Goal: Book appointment/travel/reservation

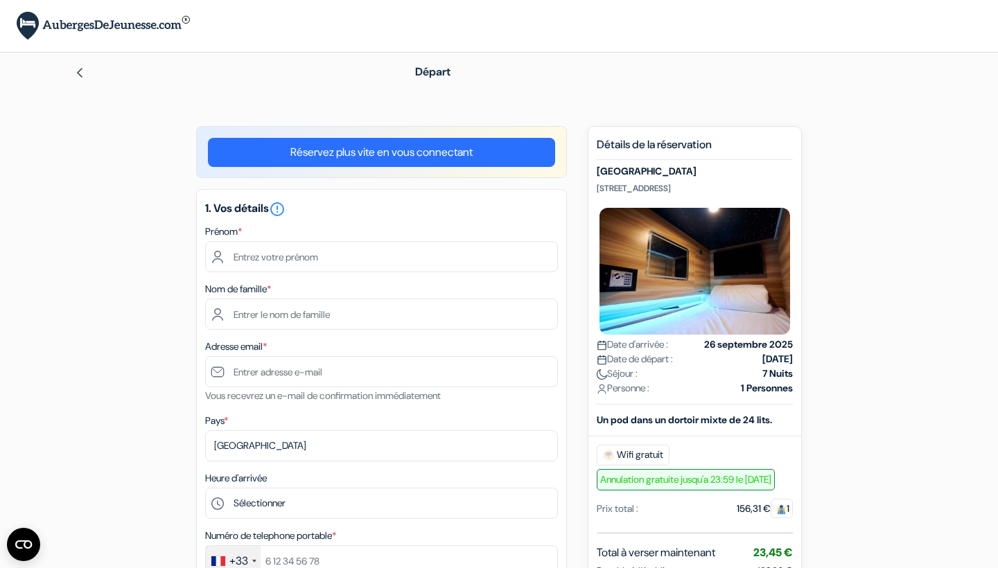
click at [382, 154] on link "Réservez plus vite en vous connectant" at bounding box center [381, 152] width 347 height 29
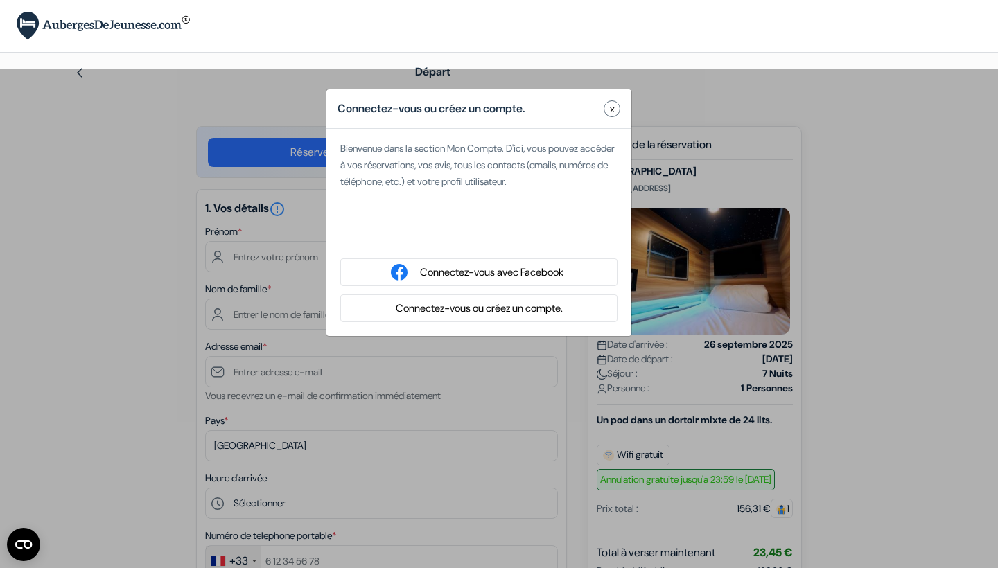
click at [459, 236] on div "Se connecter avec Google. S'ouvre dans un nouvel onglet." at bounding box center [478, 236] width 277 height 31
type input "Oréli"
type input "Touche O'dacieuse"
type input "[EMAIL_ADDRESS][DOMAIN_NAME]"
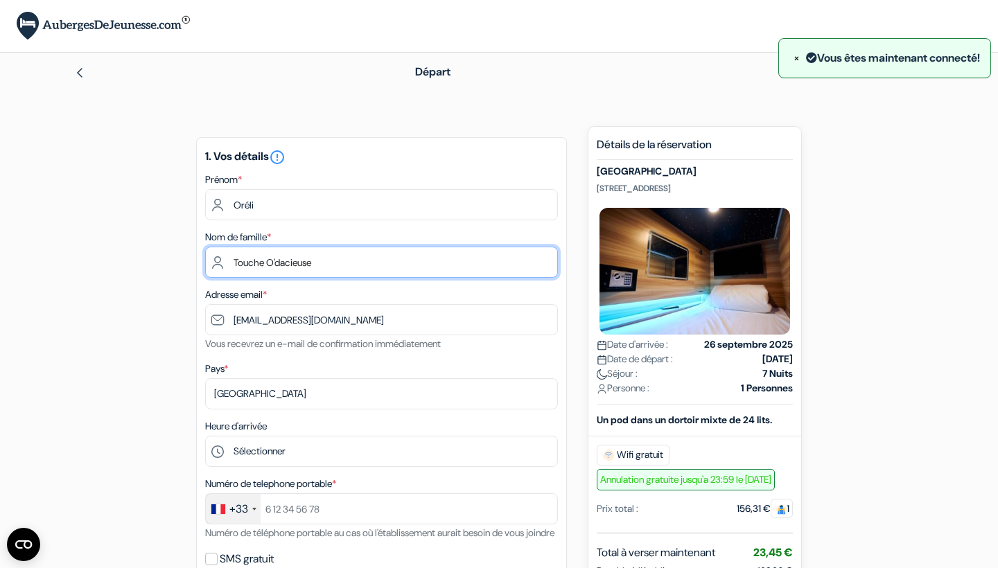
click at [267, 266] on input "Touche O'dacieuse" at bounding box center [381, 262] width 353 height 31
type input "Karas"
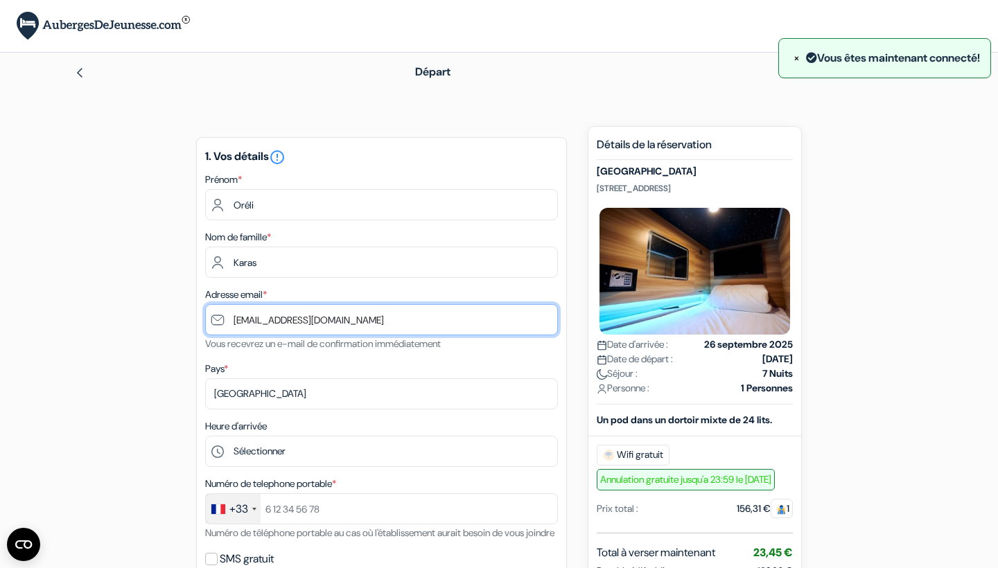
drag, startPoint x: 338, startPoint y: 325, endPoint x: 385, endPoint y: 329, distance: 46.6
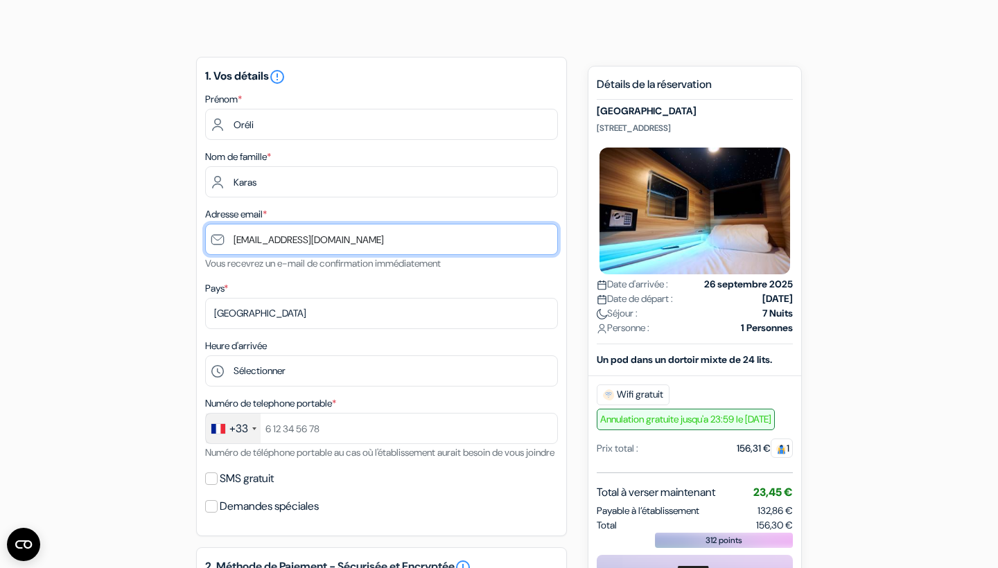
scroll to position [80, 0]
type input "okaras@outlook.fr"
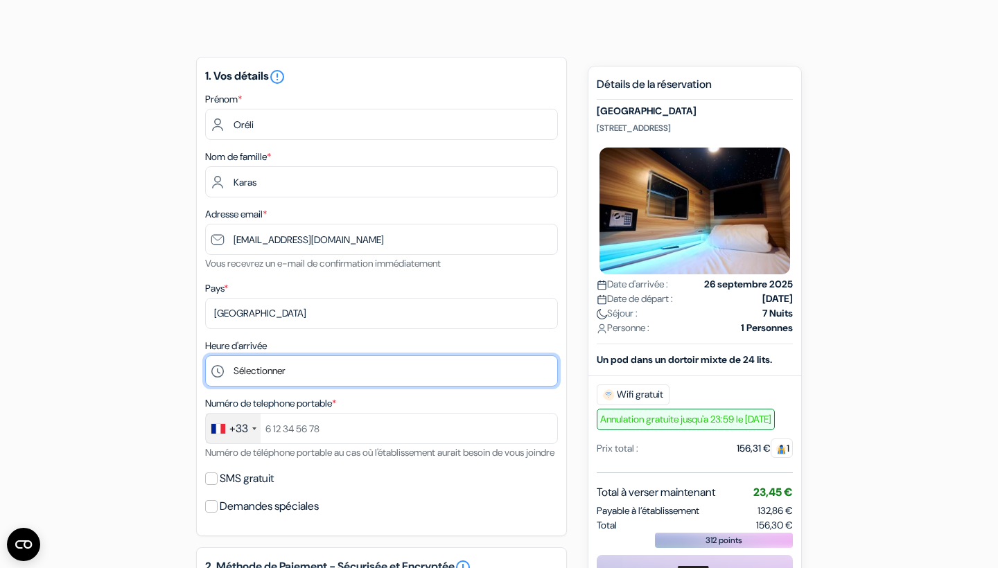
click at [358, 372] on select "Sélectionner 1:00 2:00 3:00 4:00 5:00 6:00 7:00 8:00 9:00 10:00 11:00 12:00 13:…" at bounding box center [381, 371] width 353 height 31
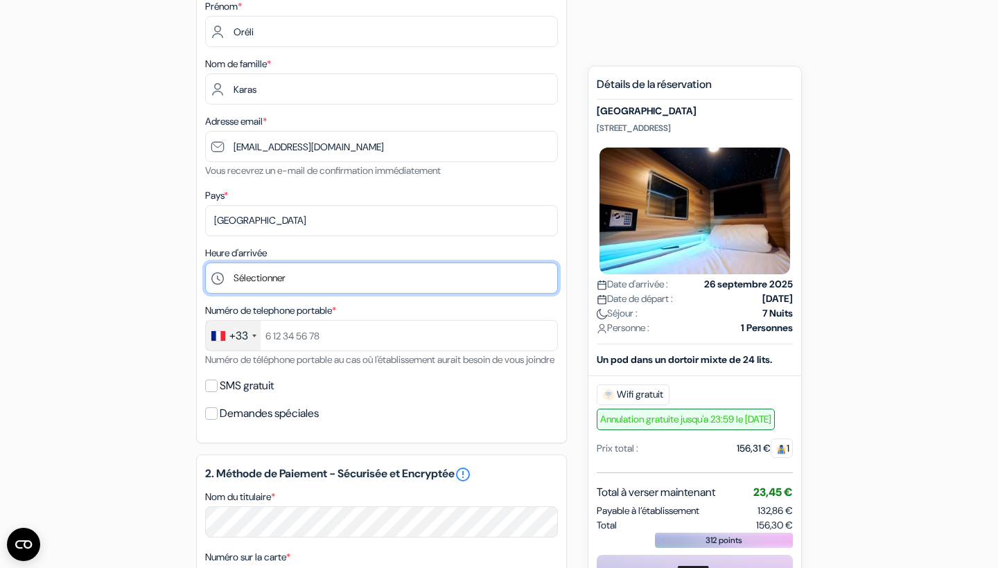
scroll to position [175, 0]
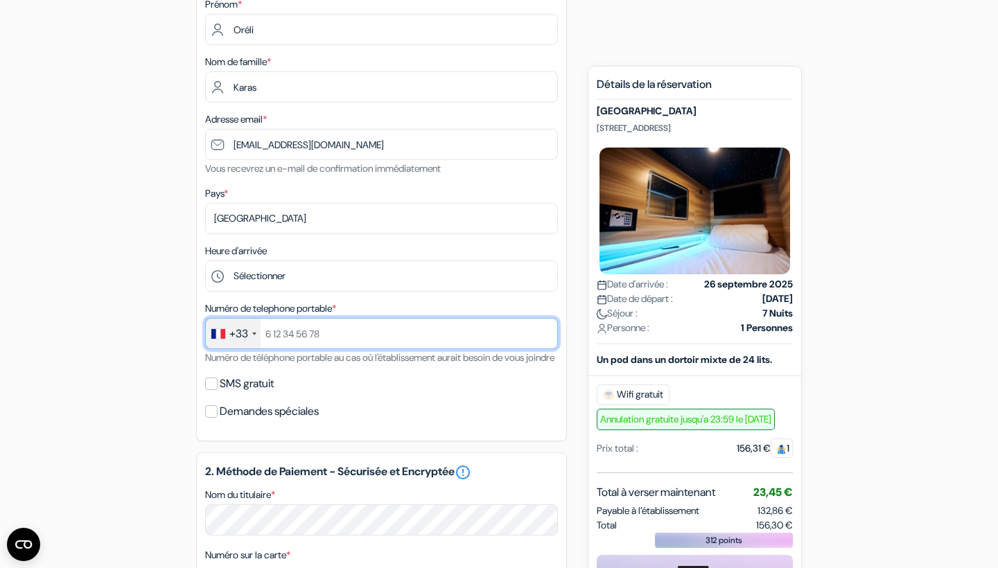
drag, startPoint x: 338, startPoint y: 333, endPoint x: 252, endPoint y: 330, distance: 85.3
click at [280, 333] on input "text" at bounding box center [381, 333] width 353 height 31
type input "689811036"
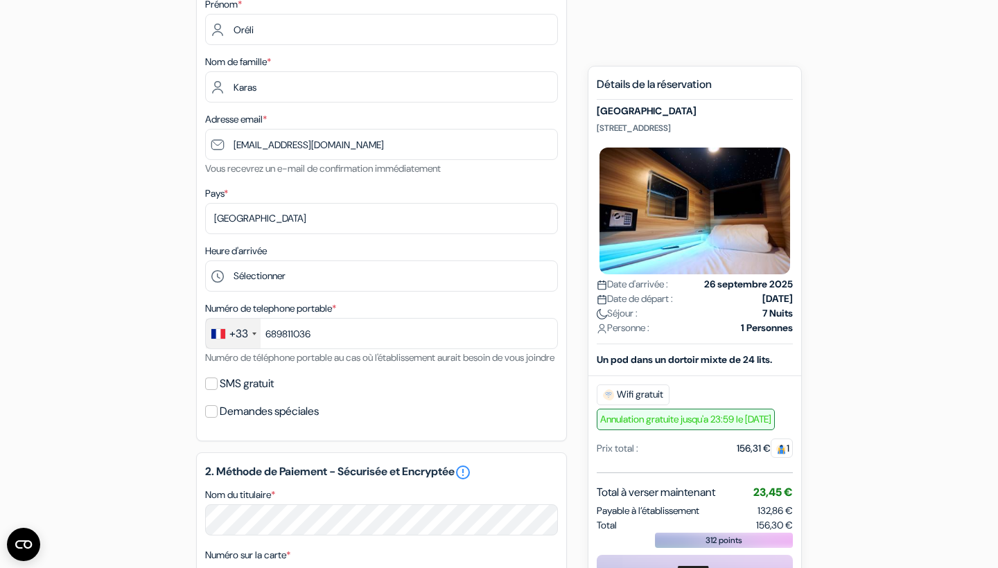
click at [212, 390] on input "SMS gratuit" at bounding box center [211, 384] width 12 height 12
checkbox input "true"
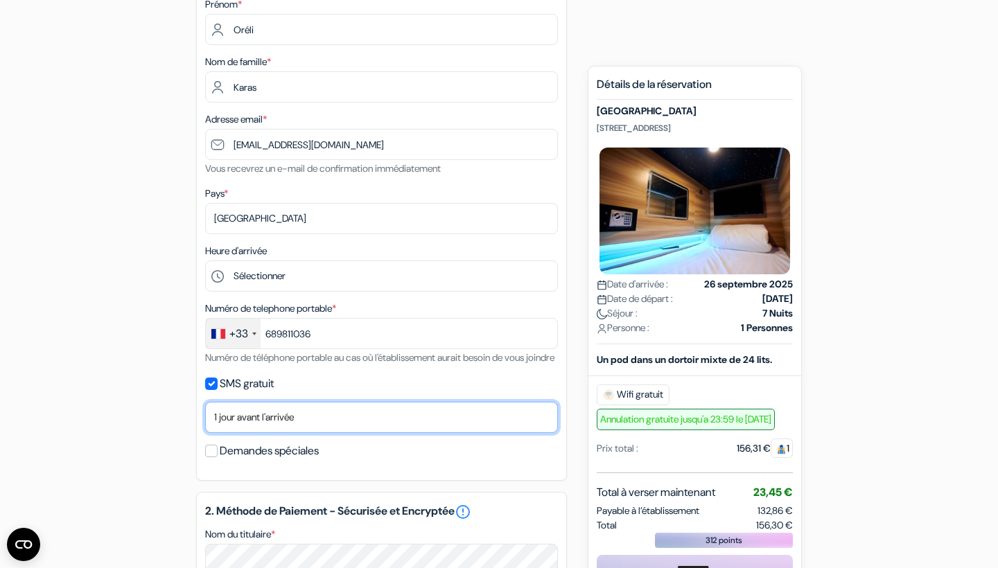
click at [227, 431] on select "Non merci Maintenant Le jour de votre arrivée 1 jour avant l'arrivée 2 jours av…" at bounding box center [381, 417] width 353 height 31
select select "none"
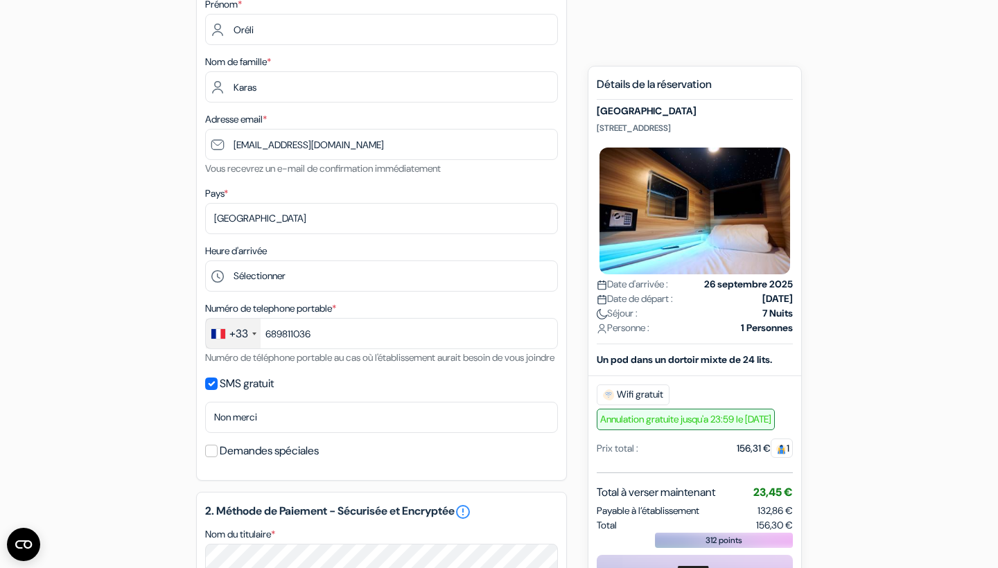
click at [214, 390] on input "SMS gratuit" at bounding box center [211, 384] width 12 height 12
checkbox input "false"
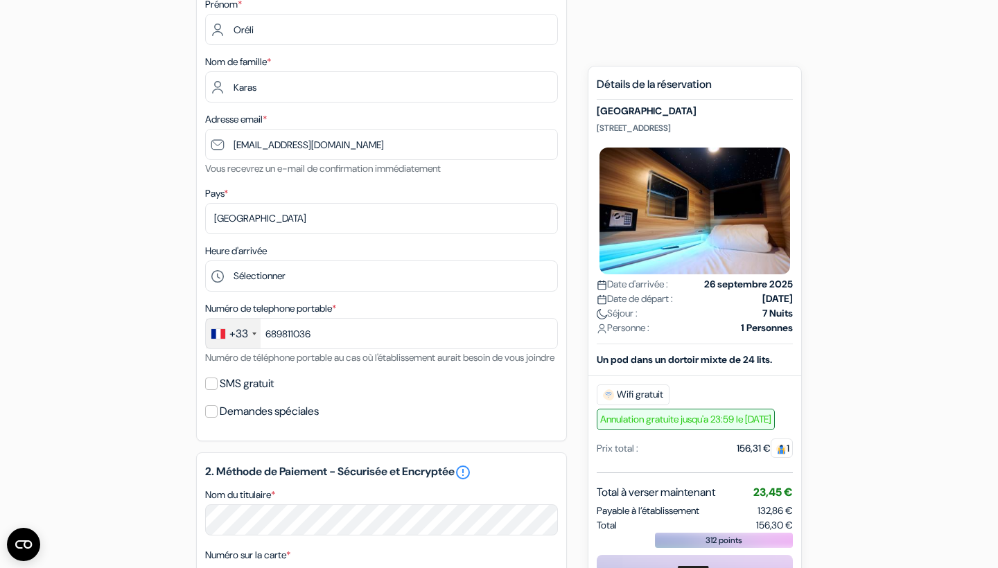
click at [207, 418] on input "Demandes spéciales" at bounding box center [211, 412] width 12 height 12
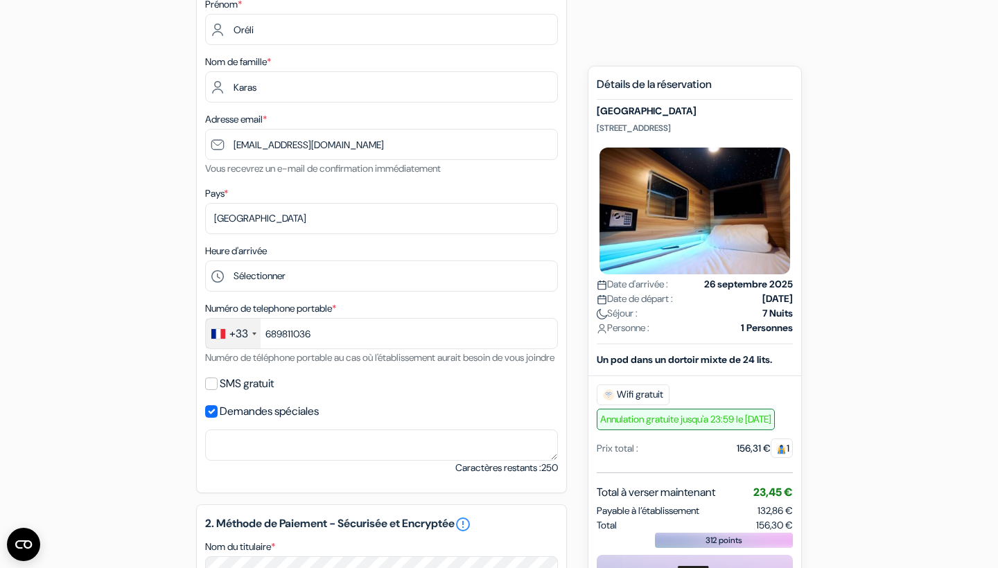
click at [207, 418] on input "Demandes spéciales" at bounding box center [211, 412] width 12 height 12
checkbox input "false"
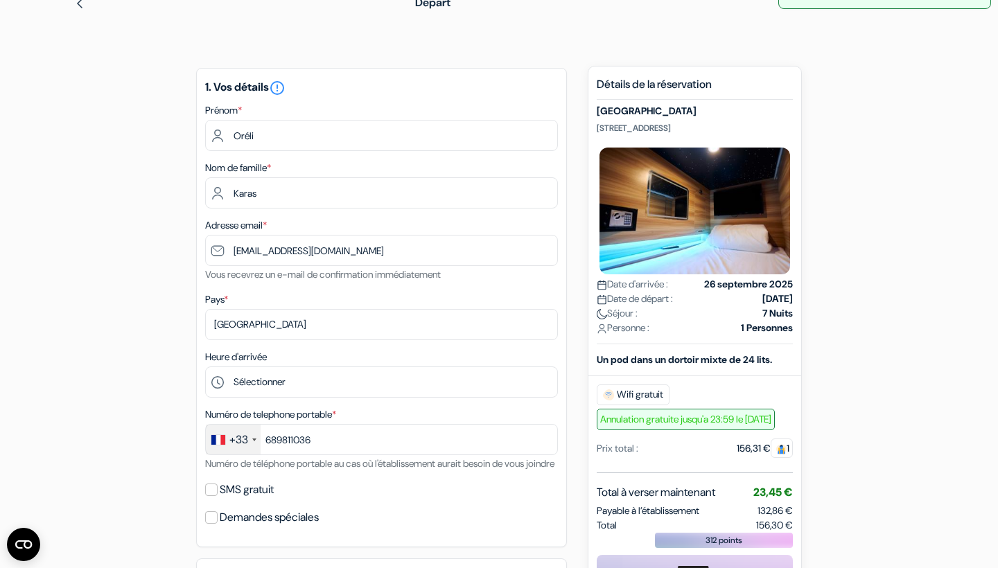
scroll to position [69, 0]
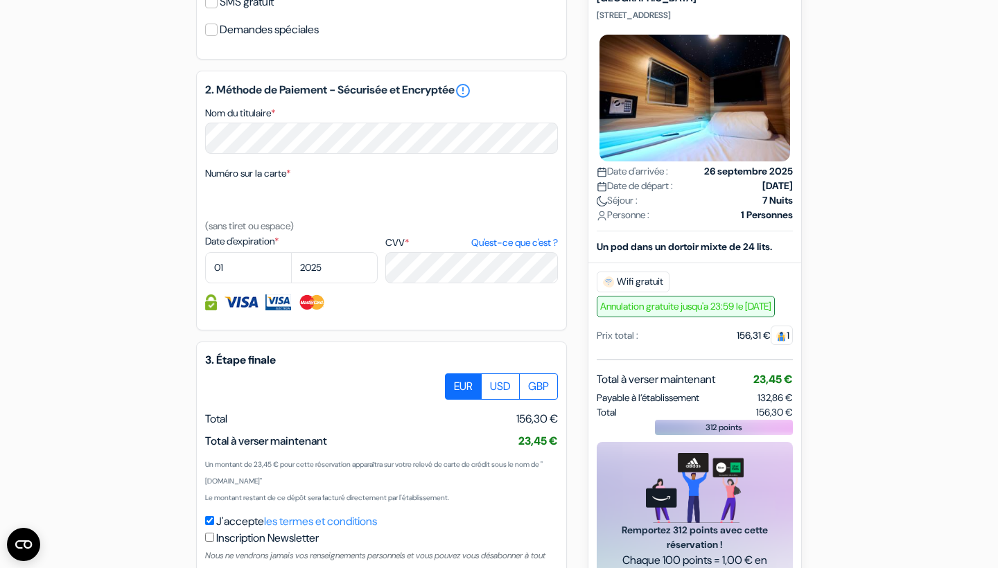
scroll to position [561, 0]
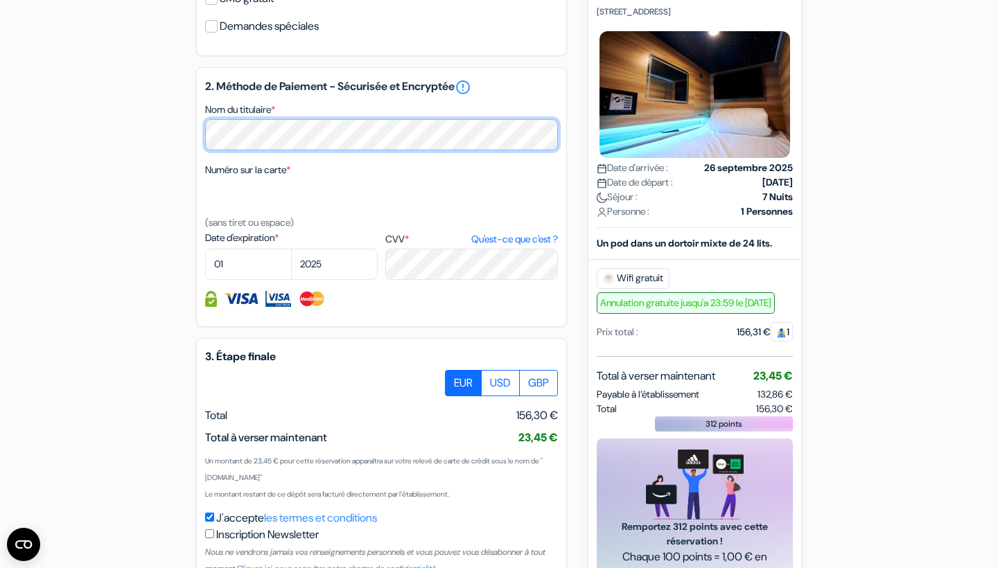
click at [202, 153] on div "2. Méthode de Paiement - Sécurisée et Encryptée error_outline Nom du titulaire …" at bounding box center [381, 197] width 371 height 260
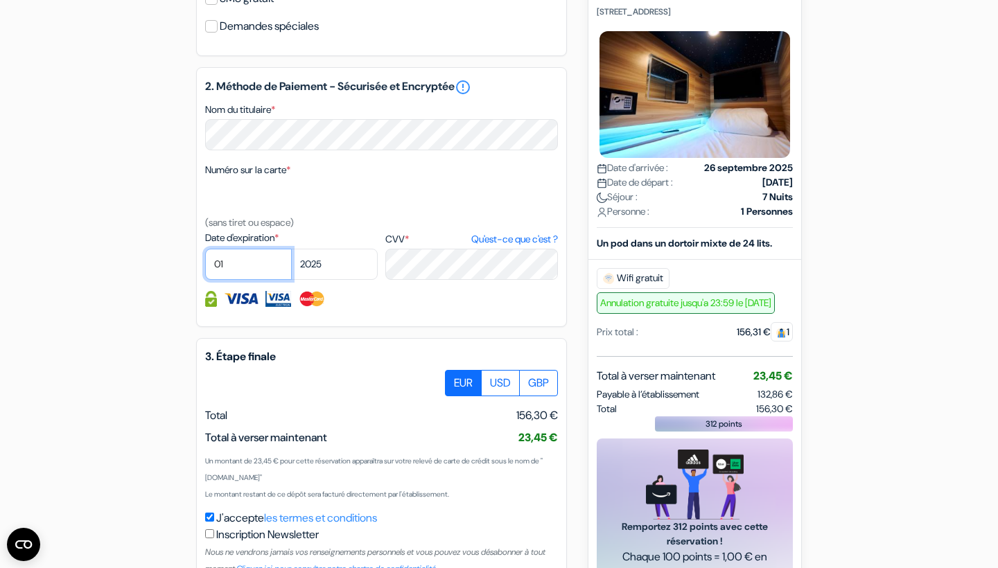
select select "09"
select select "2030"
click at [164, 392] on div "add_box [GEOGRAPHIC_DATA] [STREET_ADDRESS] Détails de l'établissement X Pod Hot…" at bounding box center [499, 106] width 915 height 1083
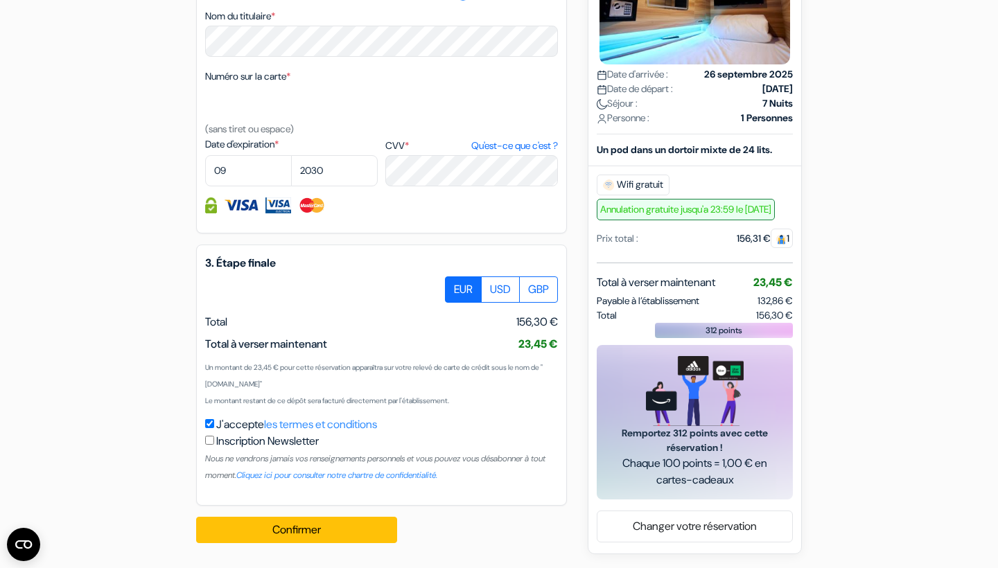
scroll to position [671, 0]
click at [236, 530] on button "Confirmer Loading..." at bounding box center [296, 530] width 201 height 26
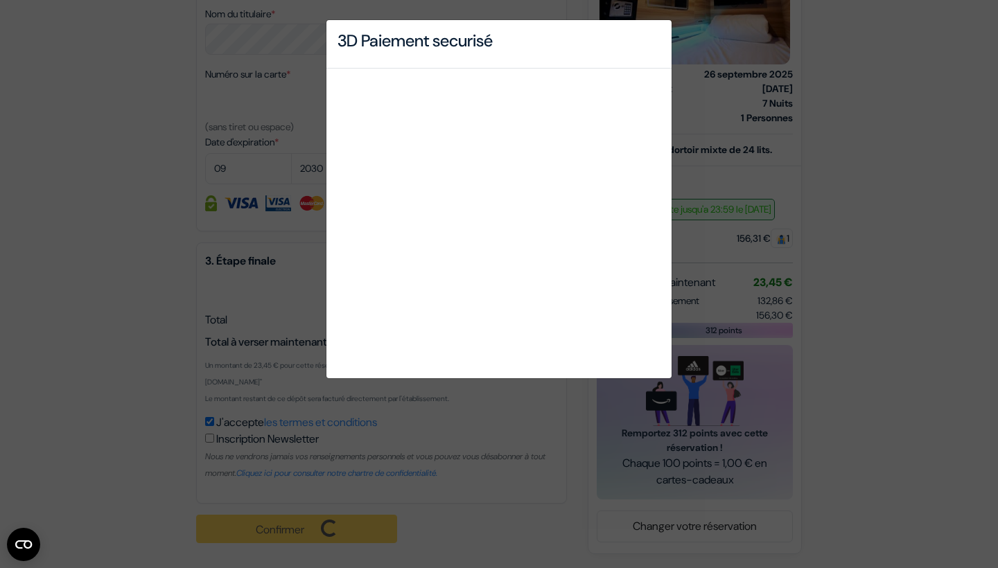
click at [15, 145] on div "3D Paiement securisé" at bounding box center [499, 284] width 998 height 568
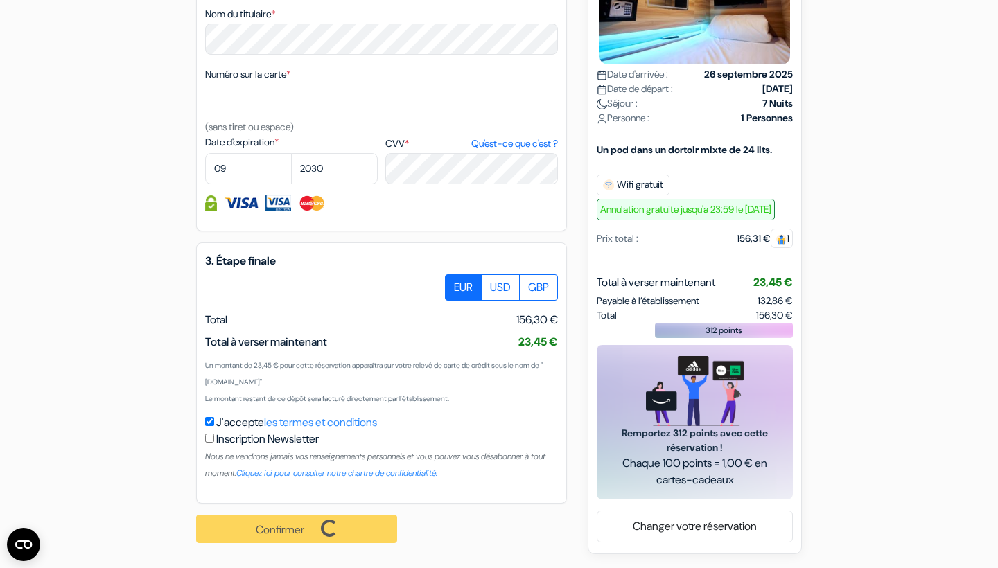
scroll to position [673, 0]
click at [329, 531] on div "Confirmer Loading... Traitement de la demande..." at bounding box center [304, 529] width 216 height 51
click at [260, 526] on div "Confirmer Loading... Traitement de la demande..." at bounding box center [304, 529] width 216 height 51
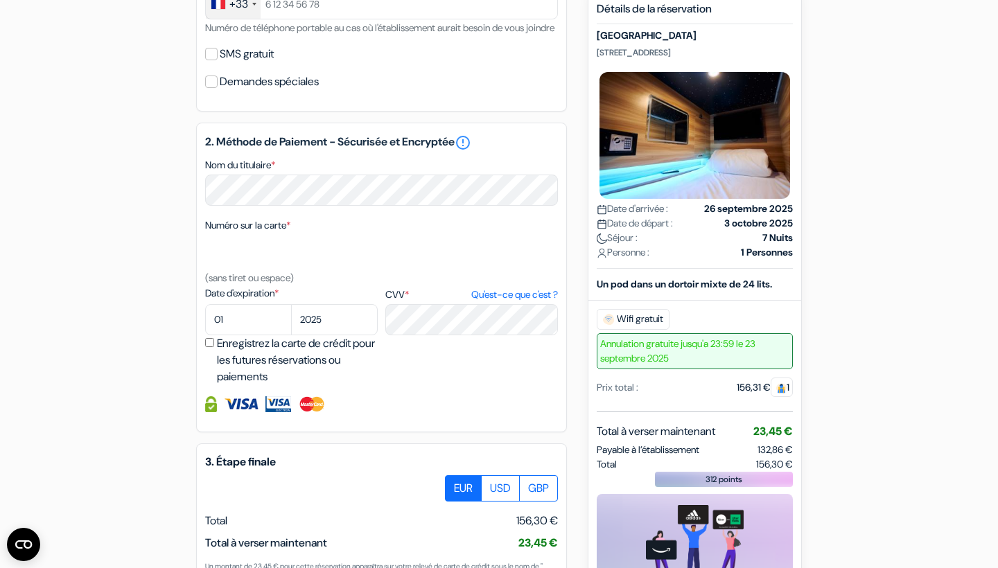
scroll to position [523, 0]
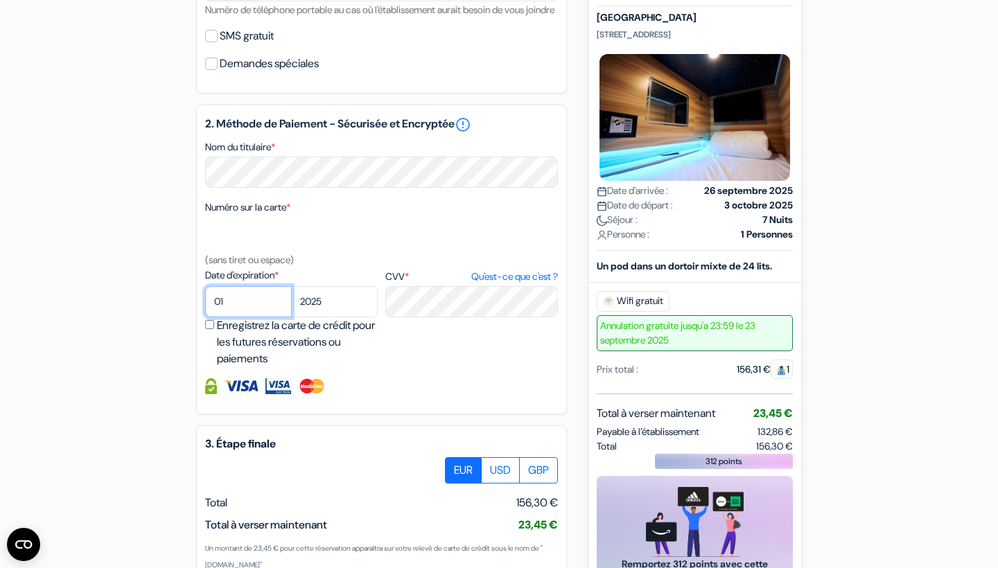
select select "09"
select select "2030"
click at [109, 407] on div "add_box [GEOGRAPHIC_DATA] [STREET_ADDRESS] Détails de l'établissement X Pod Hot…" at bounding box center [499, 144] width 915 height 1083
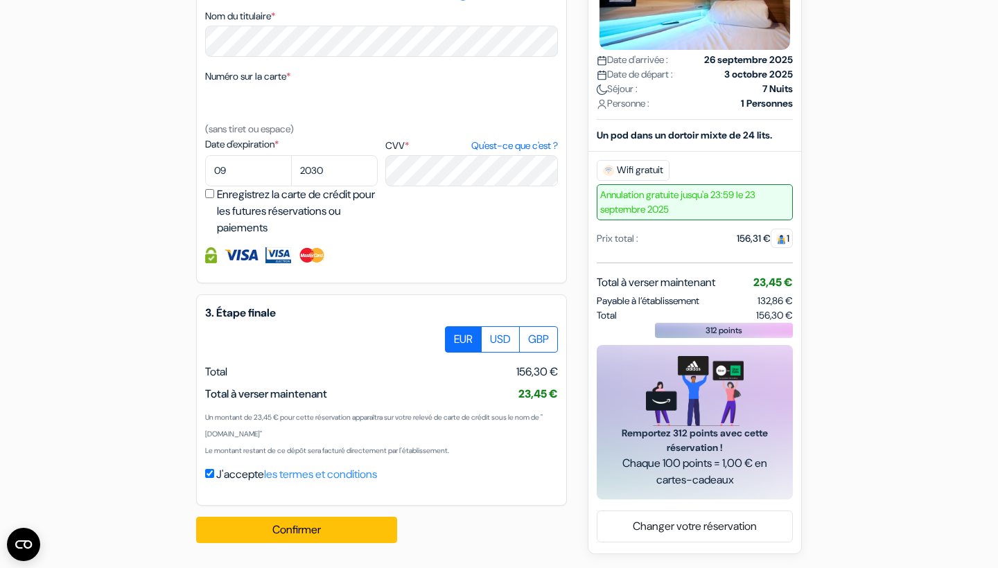
scroll to position [671, 0]
click at [259, 528] on button "Confirmer Loading..." at bounding box center [296, 530] width 201 height 26
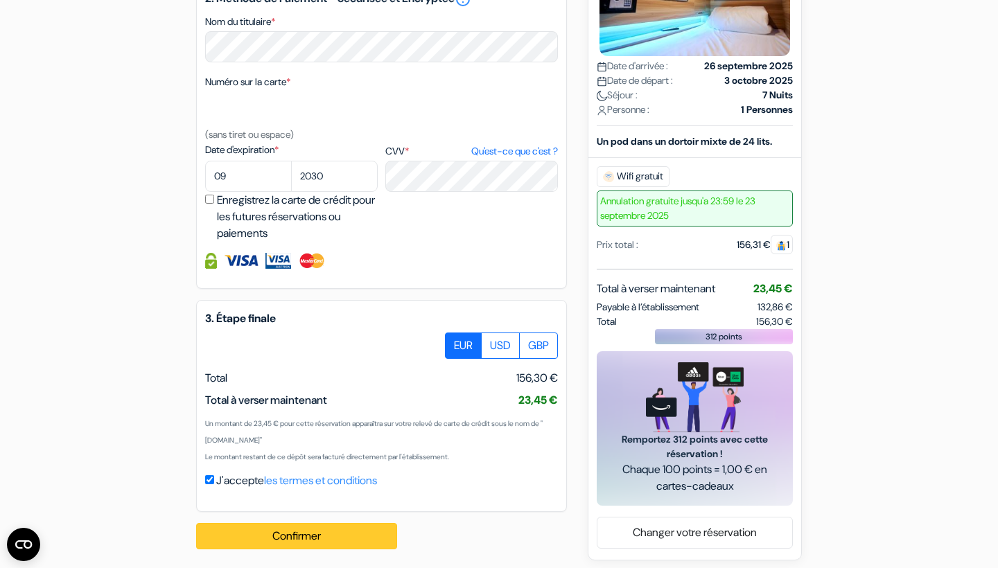
scroll to position [225, 0]
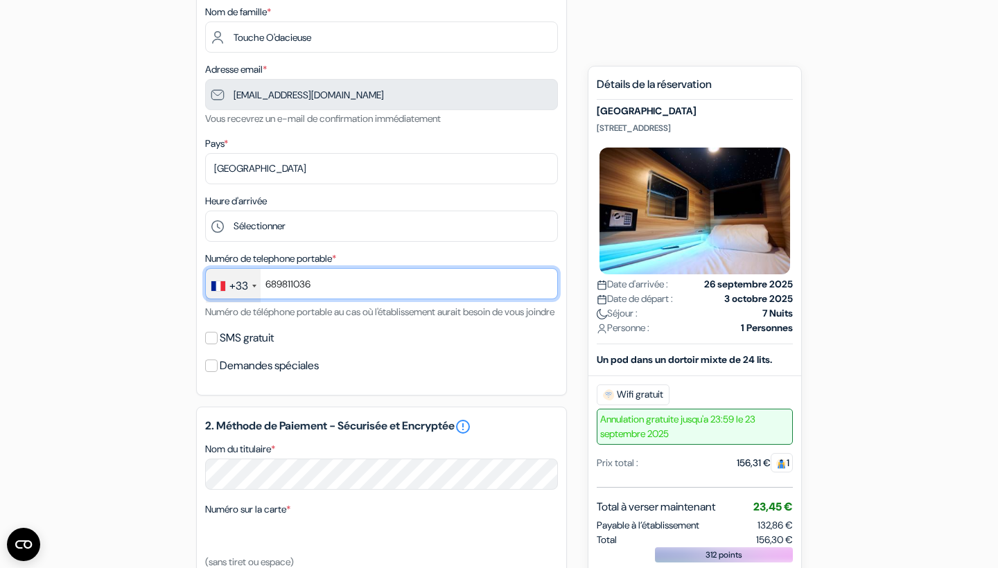
type input "689811036"
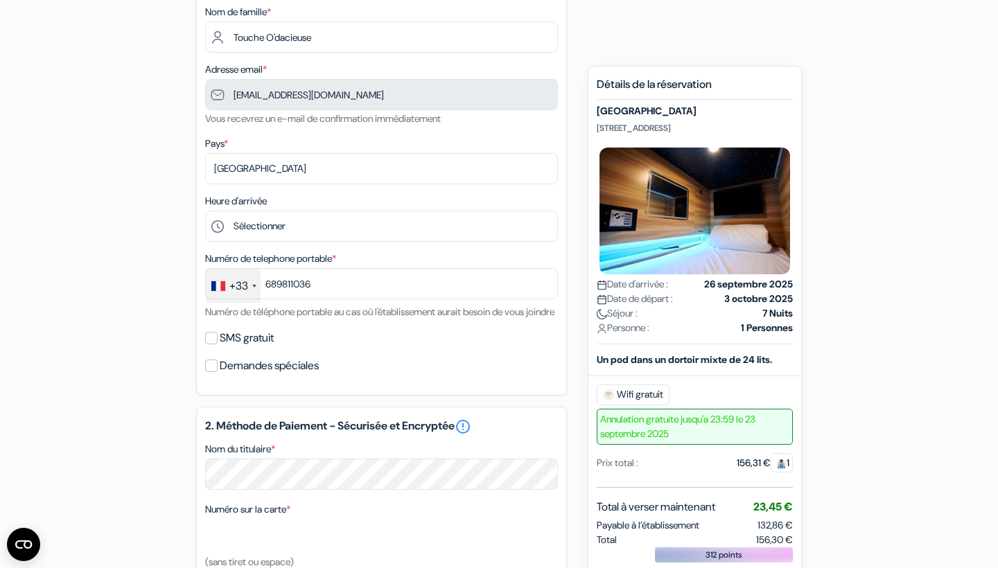
click at [137, 404] on div "add_box [GEOGRAPHIC_DATA] [STREET_ADDRESS] Détails de l'établissement X Pod Hot…" at bounding box center [499, 444] width 915 height 1087
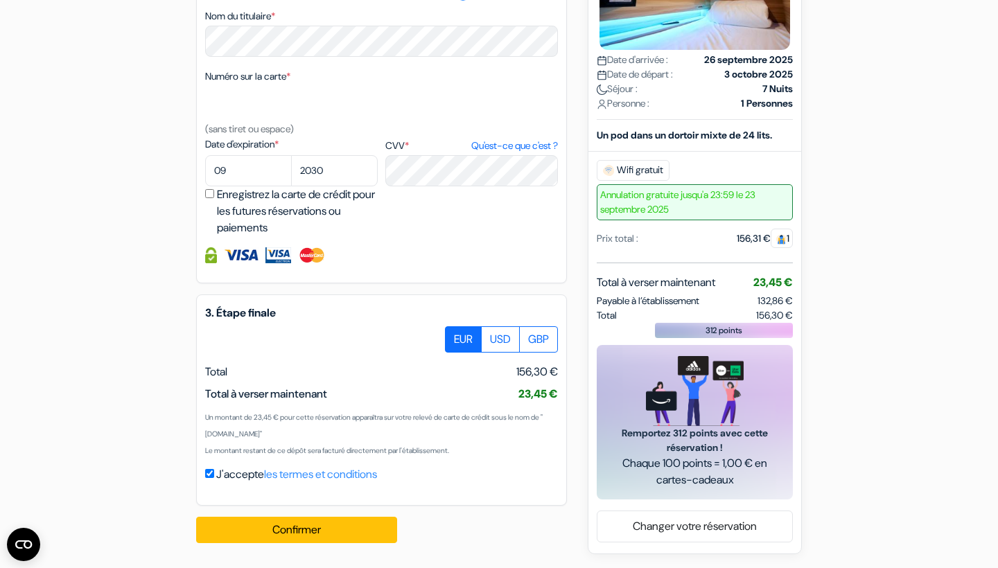
scroll to position [675, 0]
click at [298, 529] on button "Confirmer Loading..." at bounding box center [296, 530] width 201 height 26
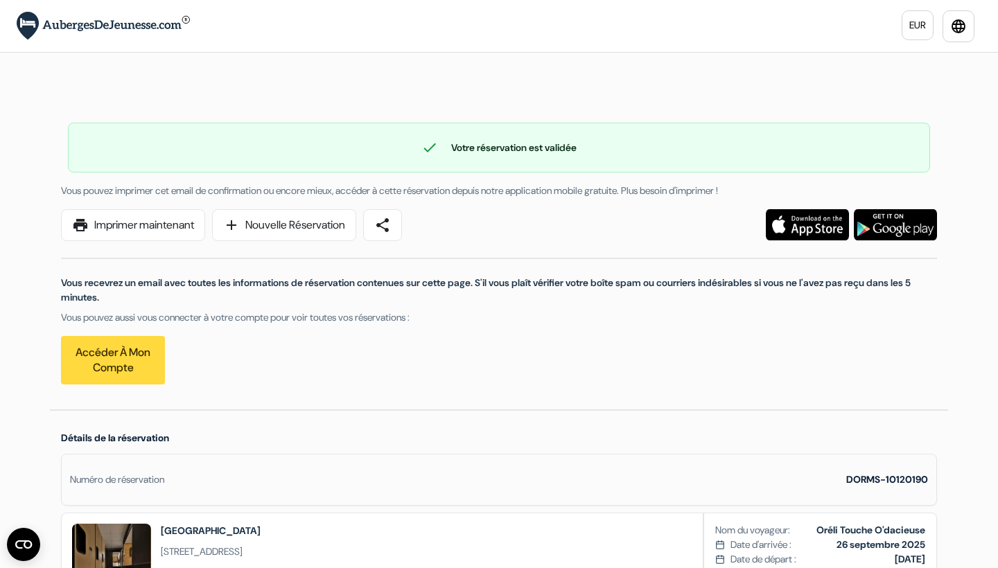
click at [116, 232] on link "print Imprimer maintenant" at bounding box center [133, 225] width 144 height 32
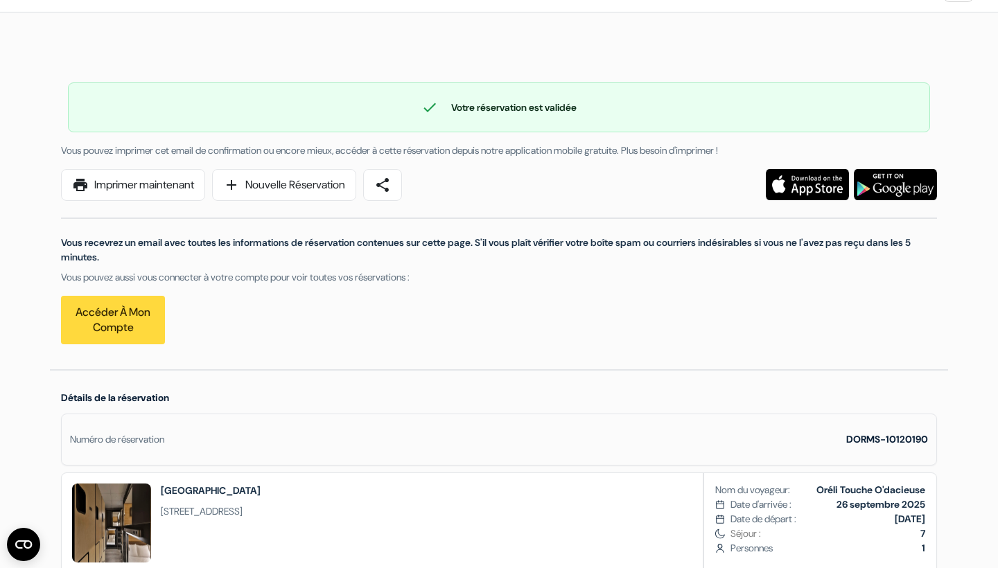
scroll to position [39, 0]
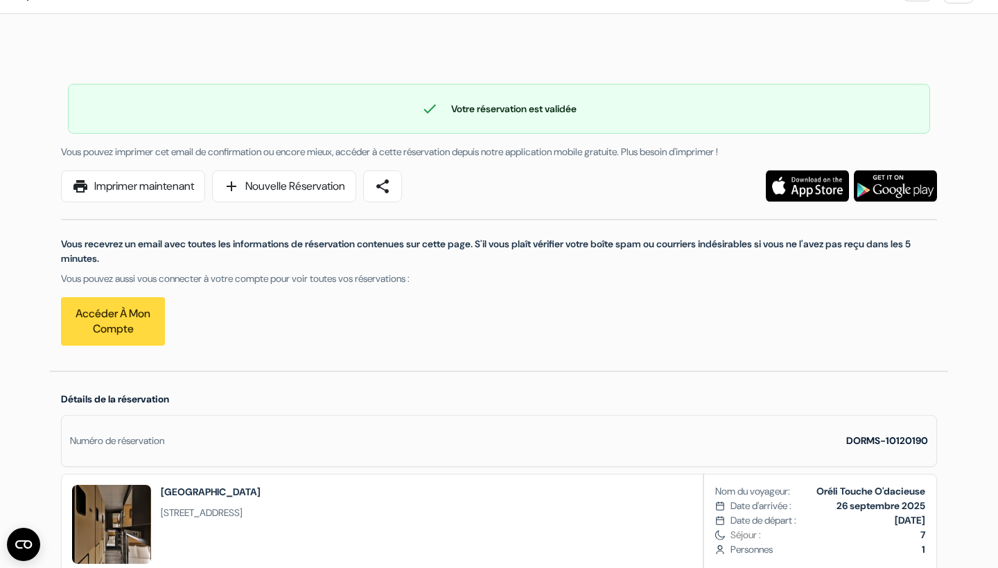
click at [119, 327] on link "Accéder à mon compte" at bounding box center [113, 321] width 104 height 49
